Goal: Find specific page/section: Find specific page/section

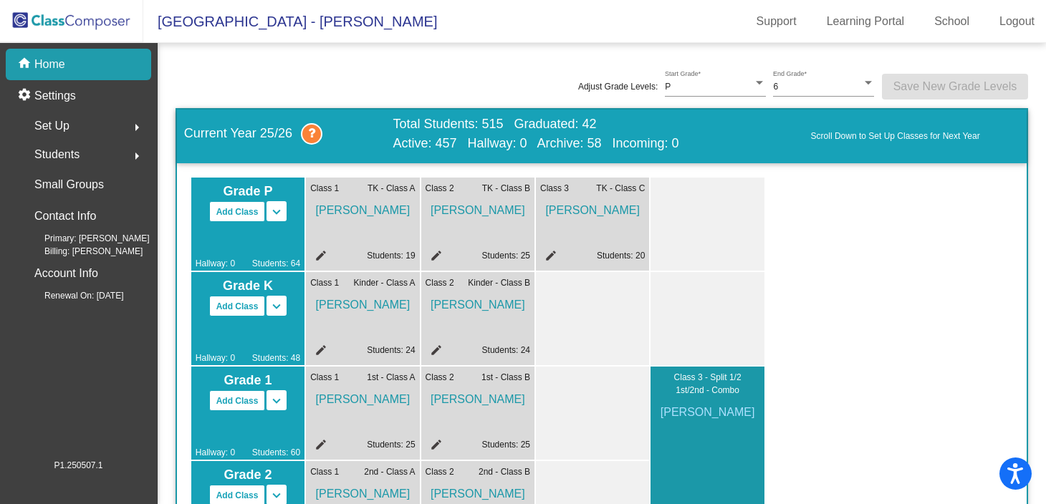
click at [365, 208] on span "[PERSON_NAME]" at bounding box center [362, 207] width 105 height 24
click at [365, 211] on span "[PERSON_NAME]" at bounding box center [362, 207] width 105 height 24
click at [70, 64] on div "home Home" at bounding box center [78, 65] width 145 height 32
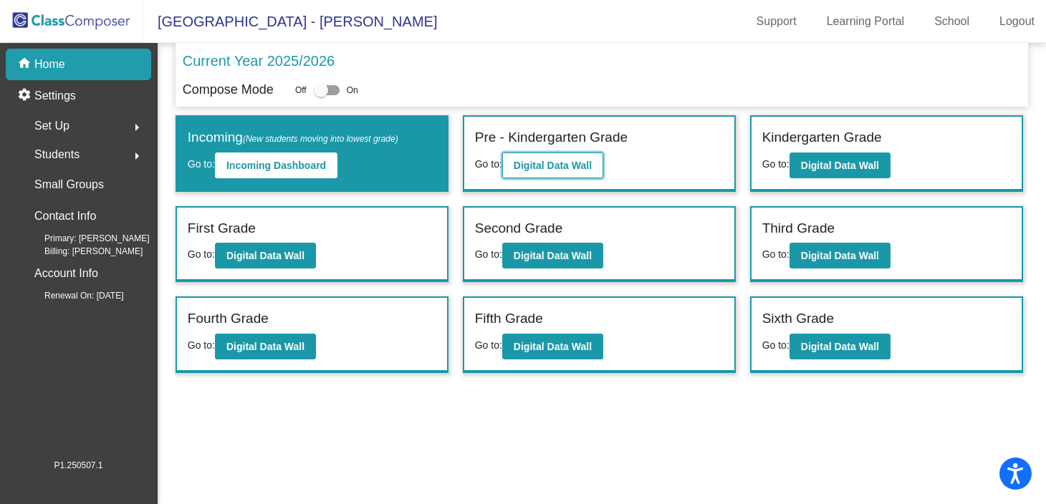
click at [555, 163] on b "Digital Data Wall" at bounding box center [553, 165] width 78 height 11
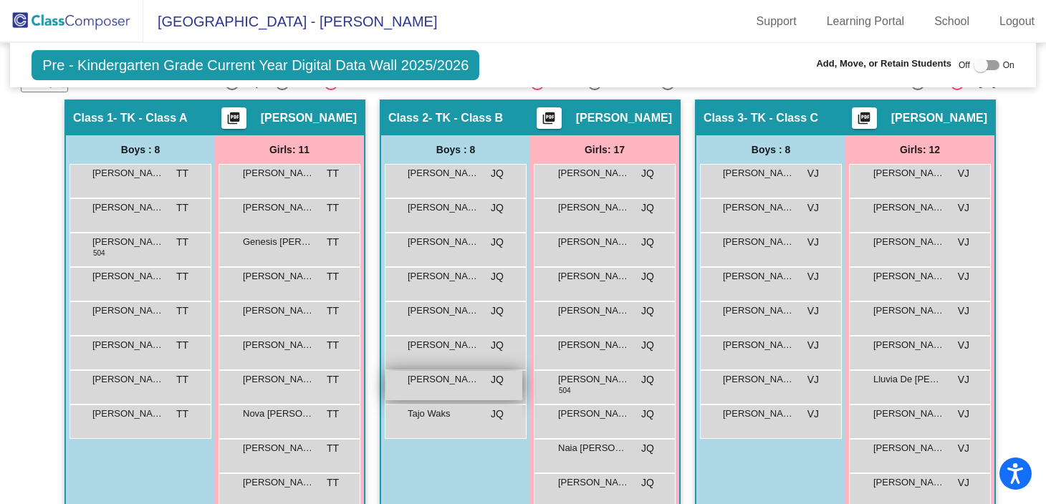
scroll to position [239, 0]
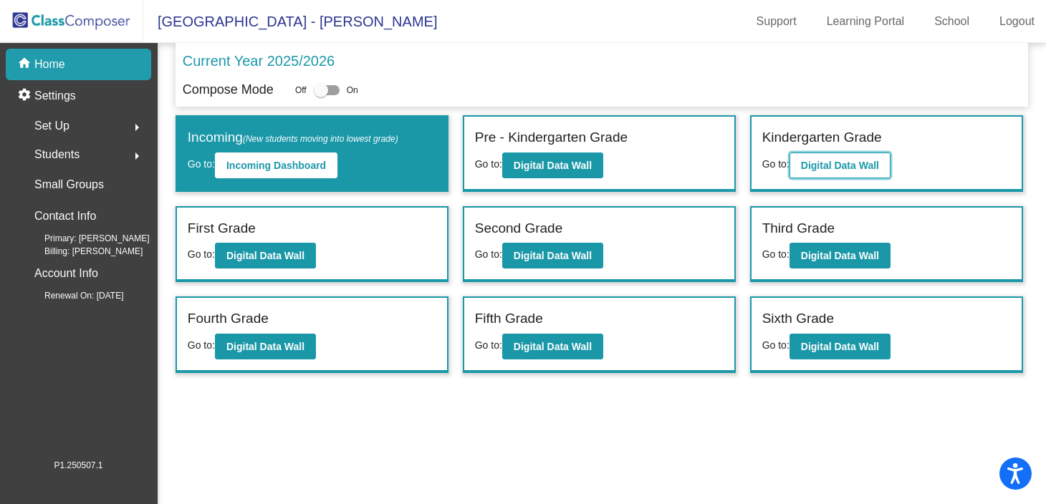
click at [808, 154] on button "Digital Data Wall" at bounding box center [839, 166] width 101 height 26
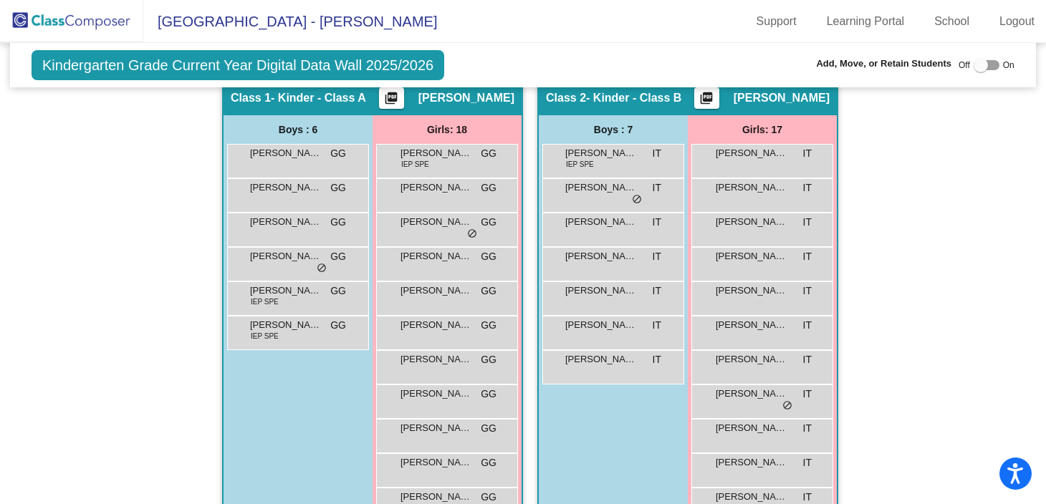
scroll to position [247, 0]
